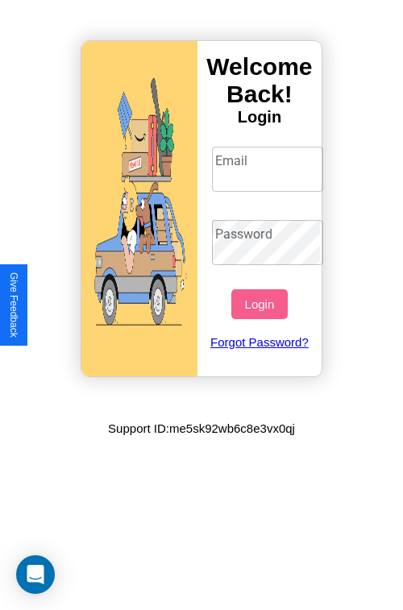
click at [269, 168] on input "Email" at bounding box center [268, 169] width 112 height 45
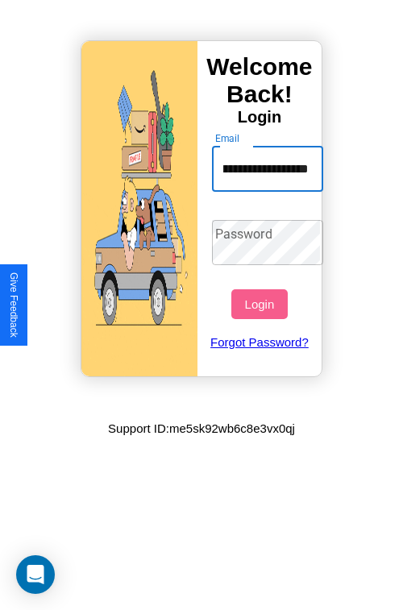
scroll to position [0, 81]
type input "**********"
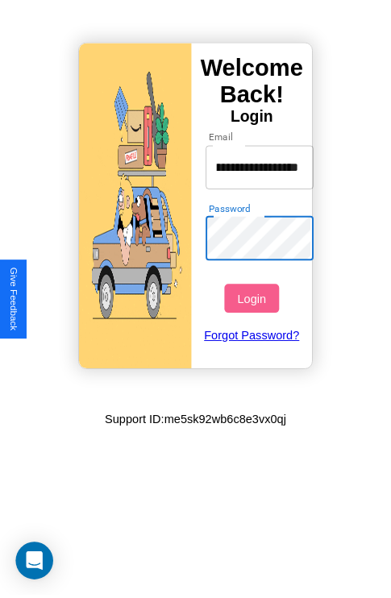
scroll to position [0, 0]
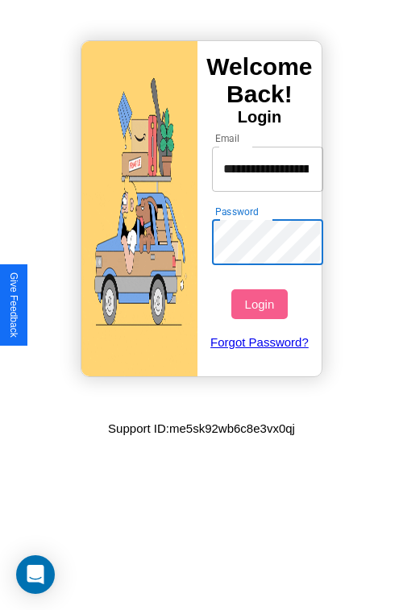
click at [261, 304] on button "Login" at bounding box center [259, 304] width 56 height 30
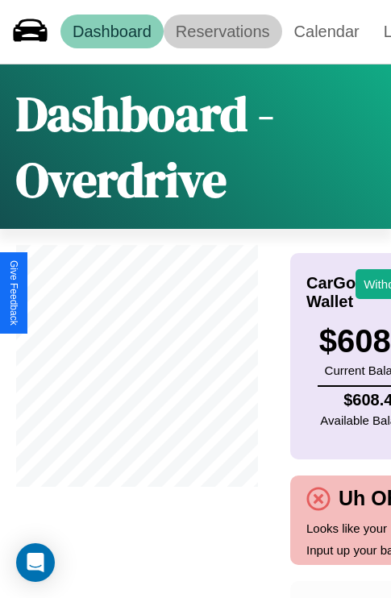
click at [222, 31] on link "Reservations" at bounding box center [223, 32] width 118 height 34
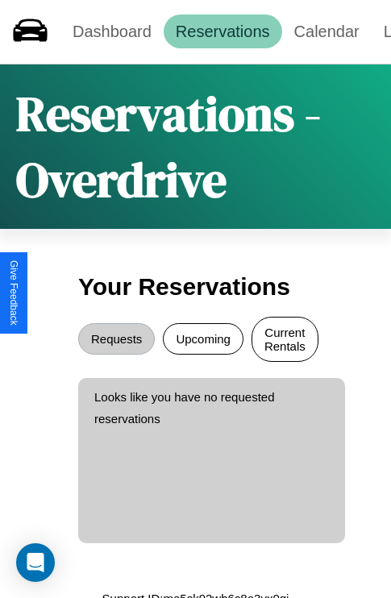
click at [284, 341] on button "Current Rentals" at bounding box center [284, 339] width 67 height 45
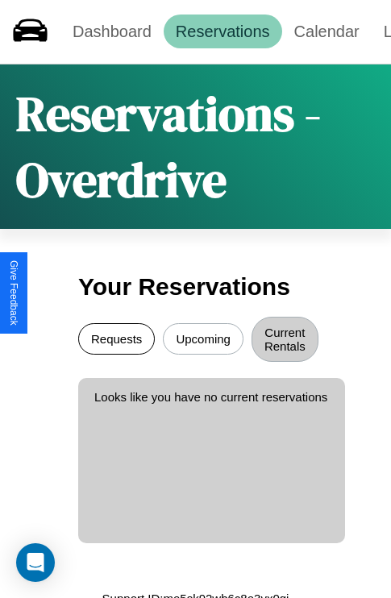
click at [116, 341] on button "Requests" at bounding box center [116, 338] width 77 height 31
